Goal: Information Seeking & Learning: Check status

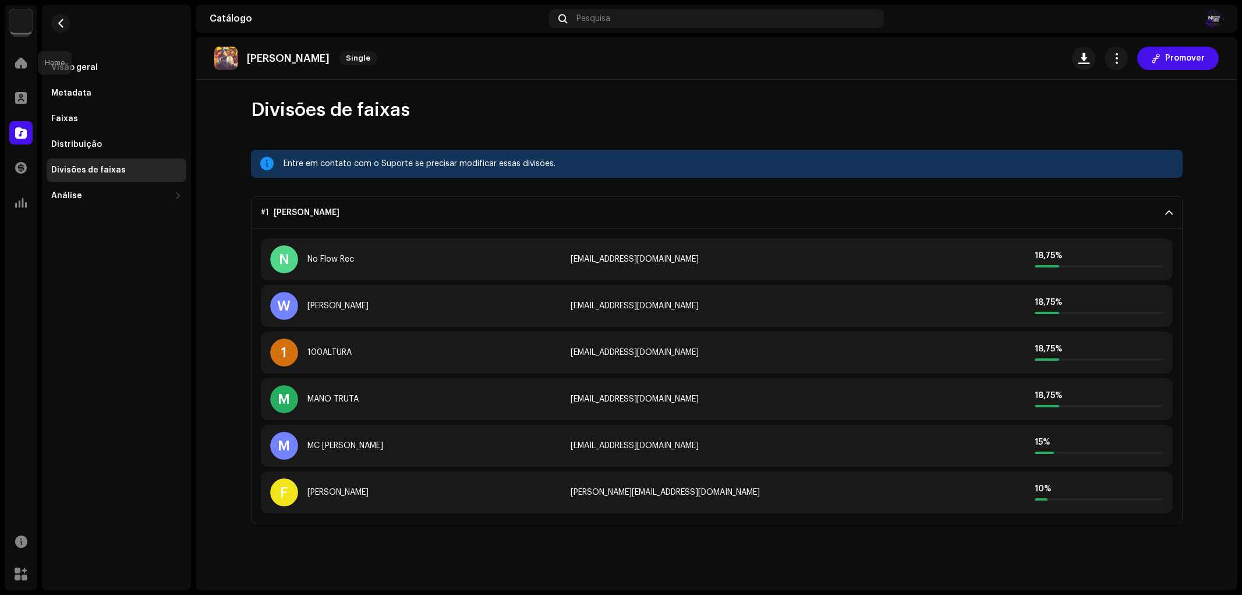
click at [24, 55] on div at bounding box center [20, 62] width 23 height 23
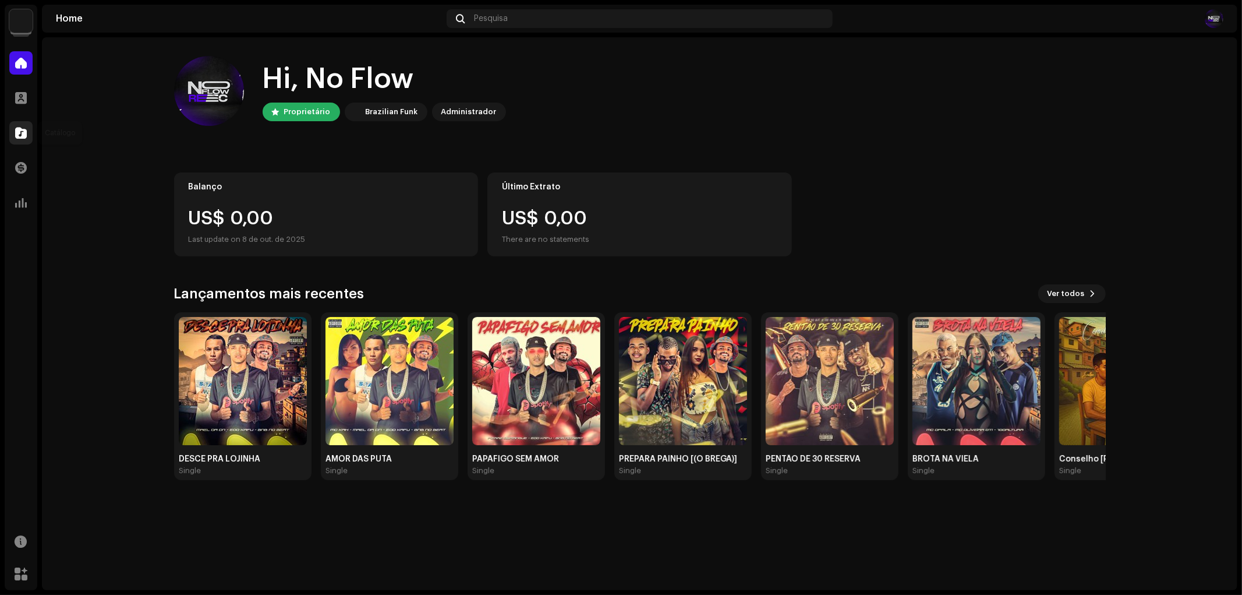
click at [13, 127] on div at bounding box center [20, 132] width 23 height 23
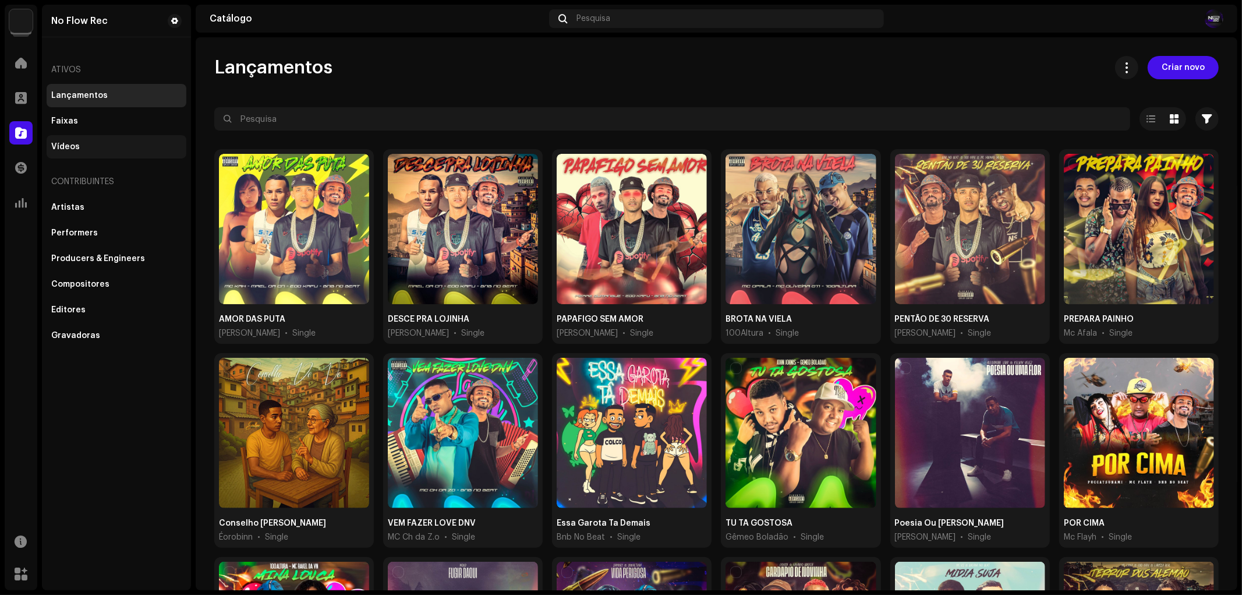
click at [72, 144] on div "Vídeos" at bounding box center [65, 146] width 29 height 9
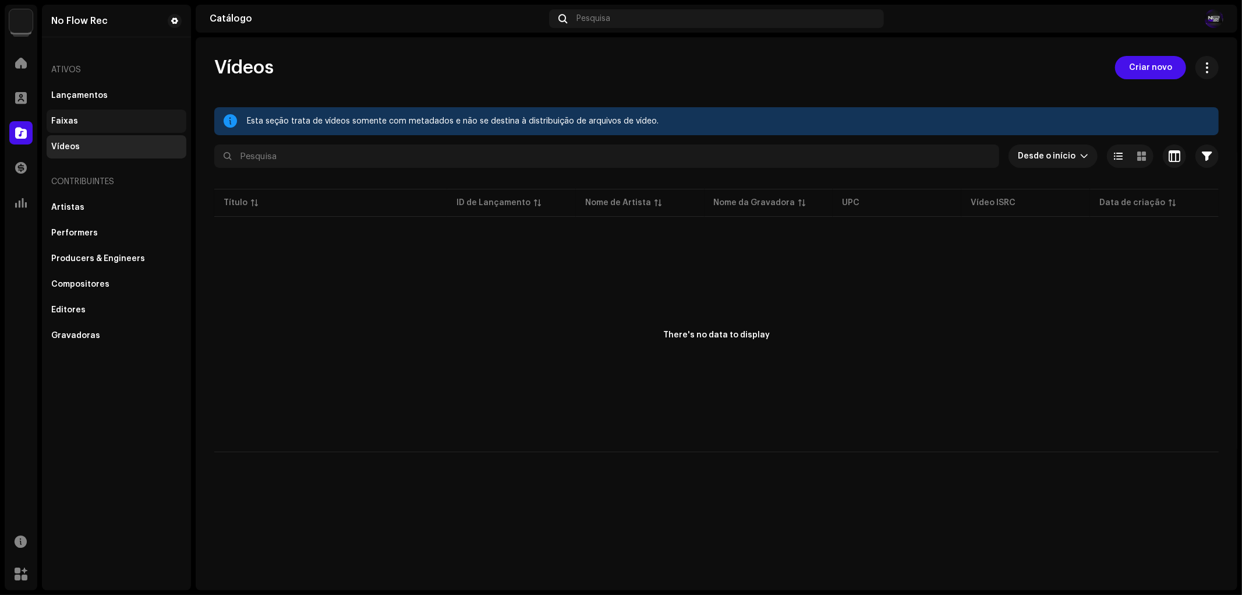
click at [73, 121] on div "Faixas" at bounding box center [64, 120] width 27 height 9
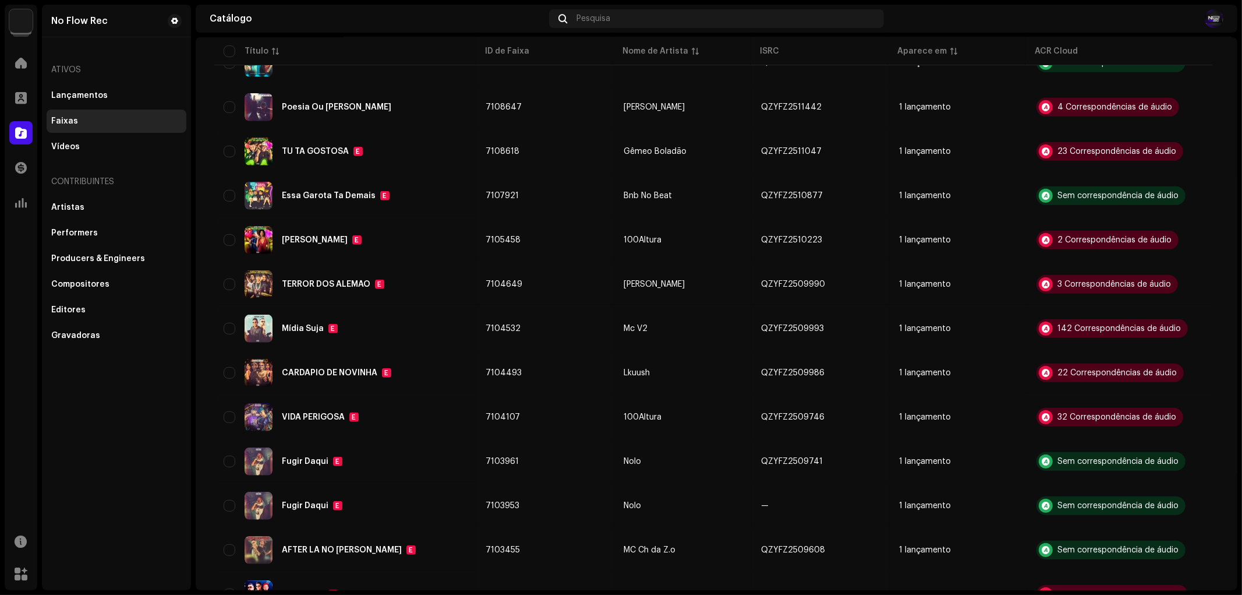
scroll to position [673, 0]
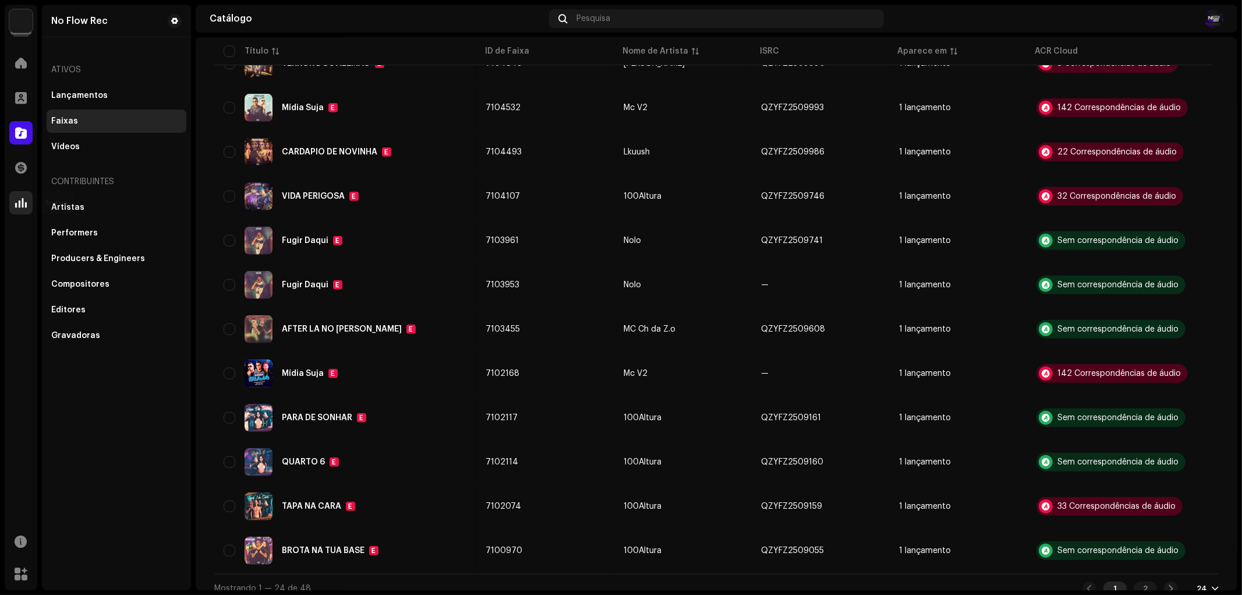
click at [27, 200] on div at bounding box center [20, 202] width 23 height 23
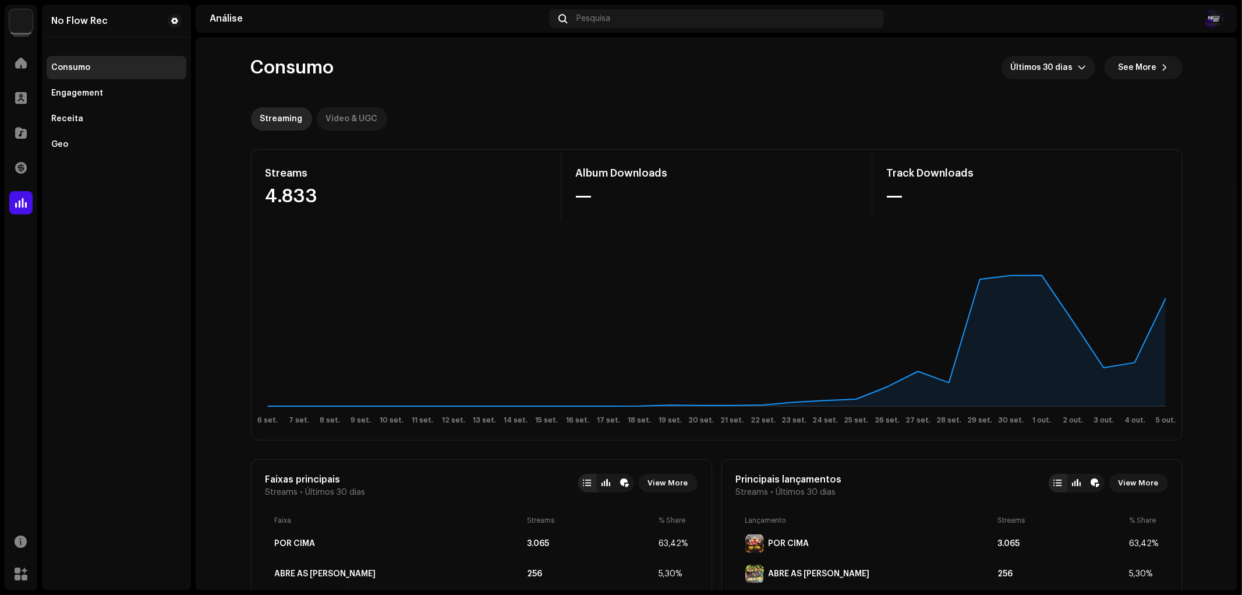
click at [352, 120] on div "Video & UGC" at bounding box center [352, 118] width 52 height 23
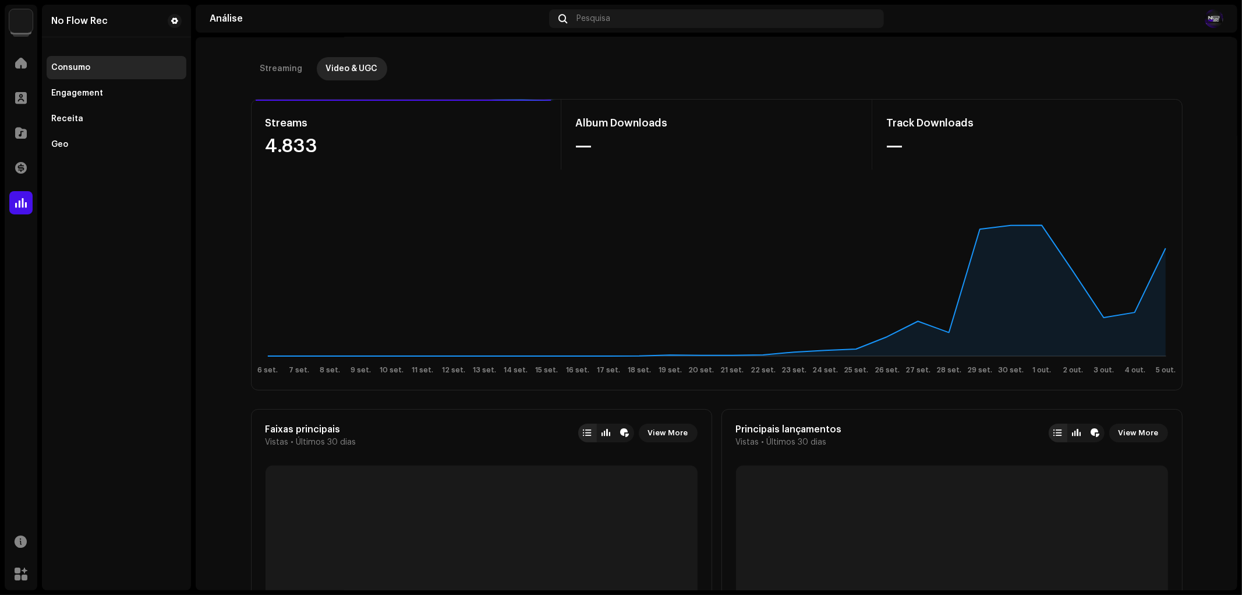
scroll to position [194, 0]
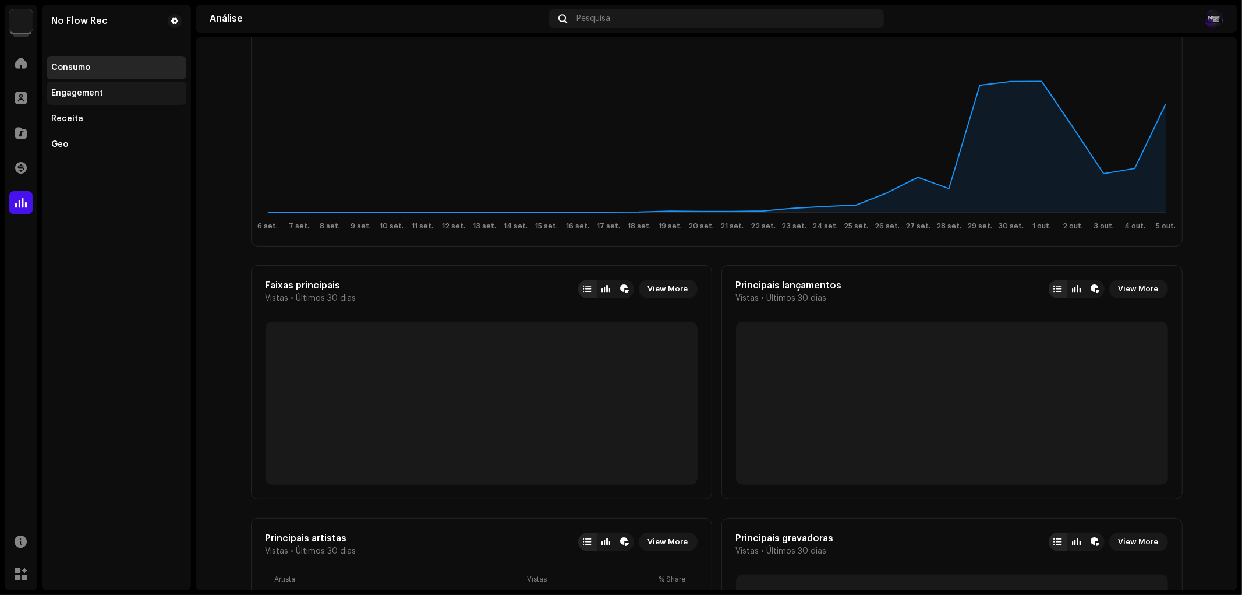
click at [84, 95] on div "Engagement" at bounding box center [77, 93] width 52 height 9
